Goal: Task Accomplishment & Management: Manage account settings

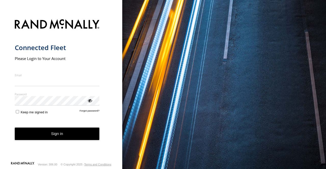
click at [26, 78] on input "Email" at bounding box center [57, 81] width 85 height 9
type input "**********"
click at [39, 140] on button "Sign in" at bounding box center [57, 134] width 85 height 12
click at [59, 133] on button "Sign in" at bounding box center [57, 134] width 85 height 12
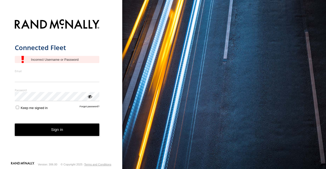
click at [90, 111] on form "Connected Fleet Email Enter a valid login email address eg. [EMAIL_ADDRESS][DOM…" at bounding box center [61, 88] width 93 height 145
click at [88, 109] on link "Forgot password?" at bounding box center [90, 107] width 20 height 5
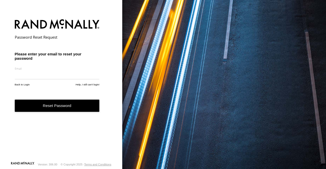
click at [49, 74] on input "email" at bounding box center [57, 74] width 85 height 9
type input "**********"
click at [53, 104] on button "Reset Password" at bounding box center [57, 106] width 85 height 12
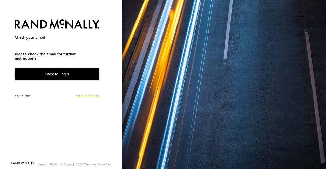
click at [93, 96] on link "Help, I still can't login!" at bounding box center [88, 95] width 24 height 3
click at [43, 71] on link "Back to Login" at bounding box center [57, 74] width 85 height 12
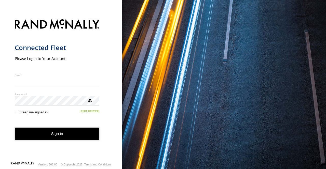
click at [92, 116] on form "Connected Fleet Please Login to Your Account Email Enter a valid login email ad…" at bounding box center [61, 88] width 93 height 145
click at [86, 111] on link "Forgot password?" at bounding box center [90, 111] width 20 height 5
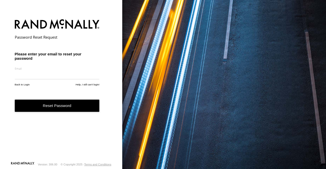
click at [45, 71] on input "email" at bounding box center [57, 74] width 85 height 9
type input "**********"
click at [71, 106] on button "Reset Password" at bounding box center [57, 106] width 85 height 12
